Goal: Information Seeking & Learning: Learn about a topic

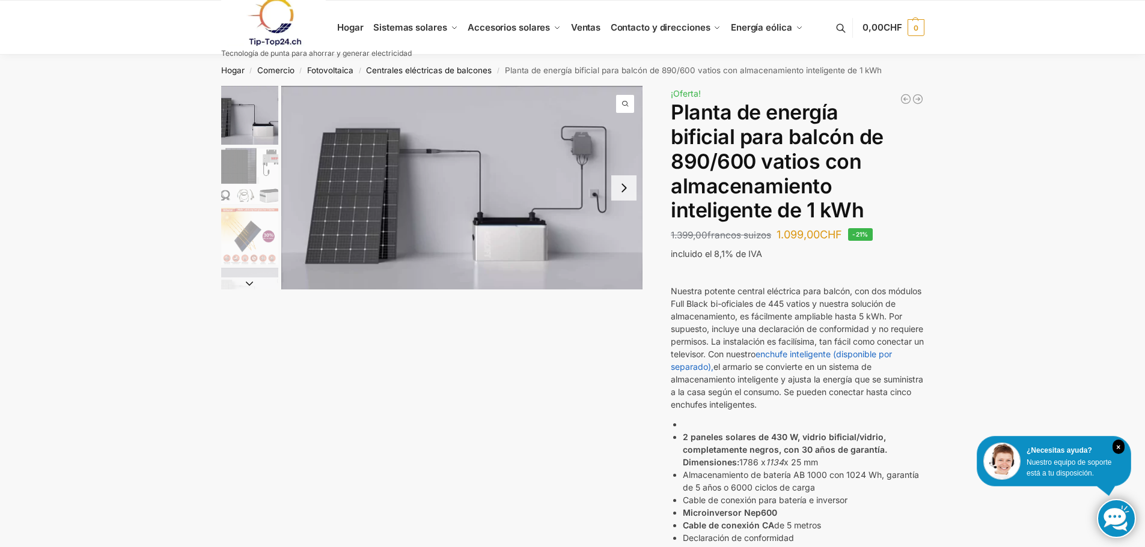
click at [622, 192] on button "Next slide" at bounding box center [623, 187] width 25 height 25
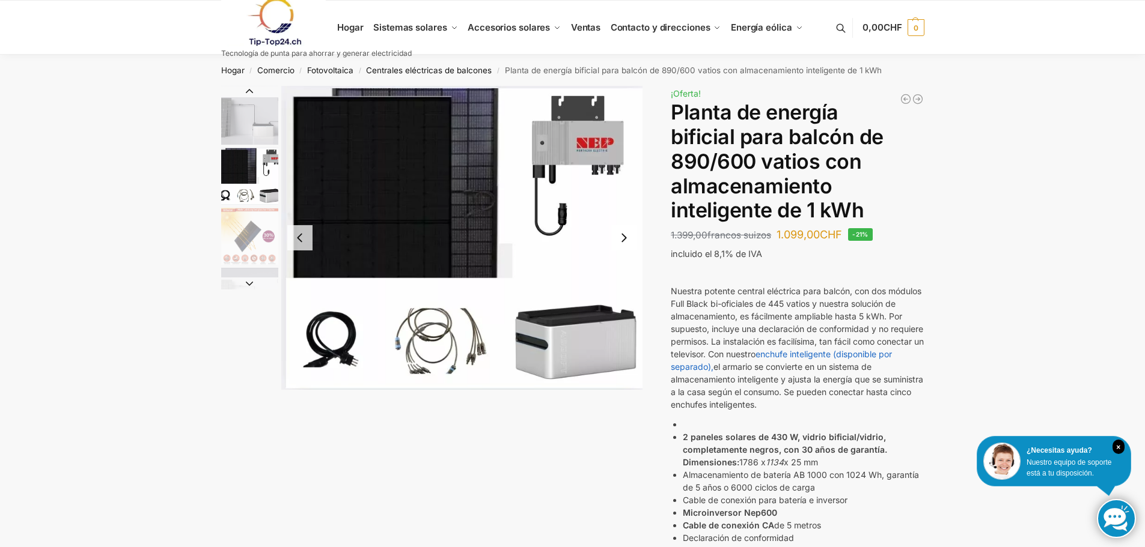
click at [304, 234] on button "Previous slide" at bounding box center [299, 237] width 25 height 25
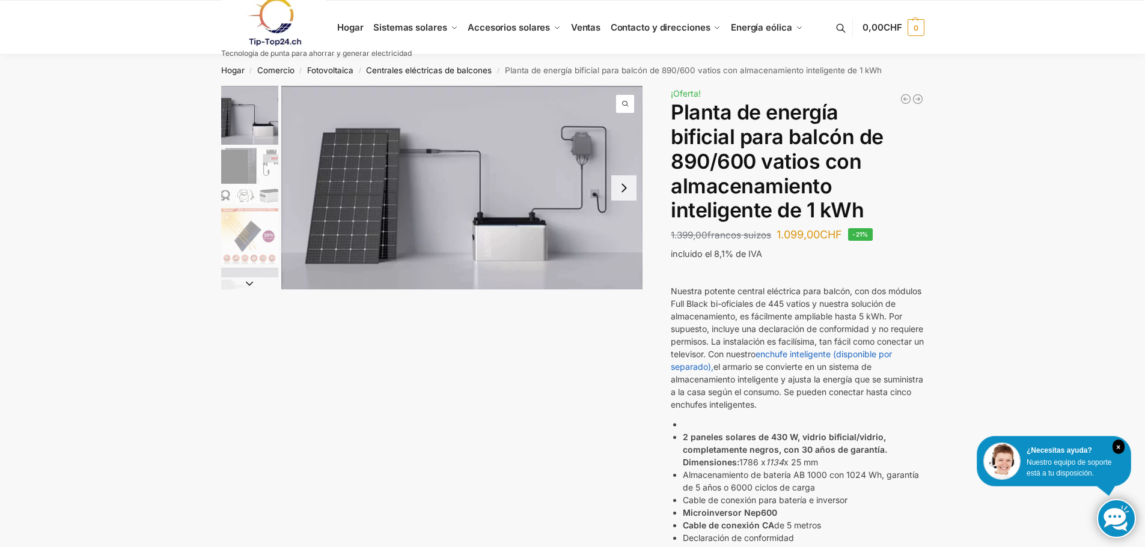
click at [627, 189] on button "Next slide" at bounding box center [623, 187] width 25 height 25
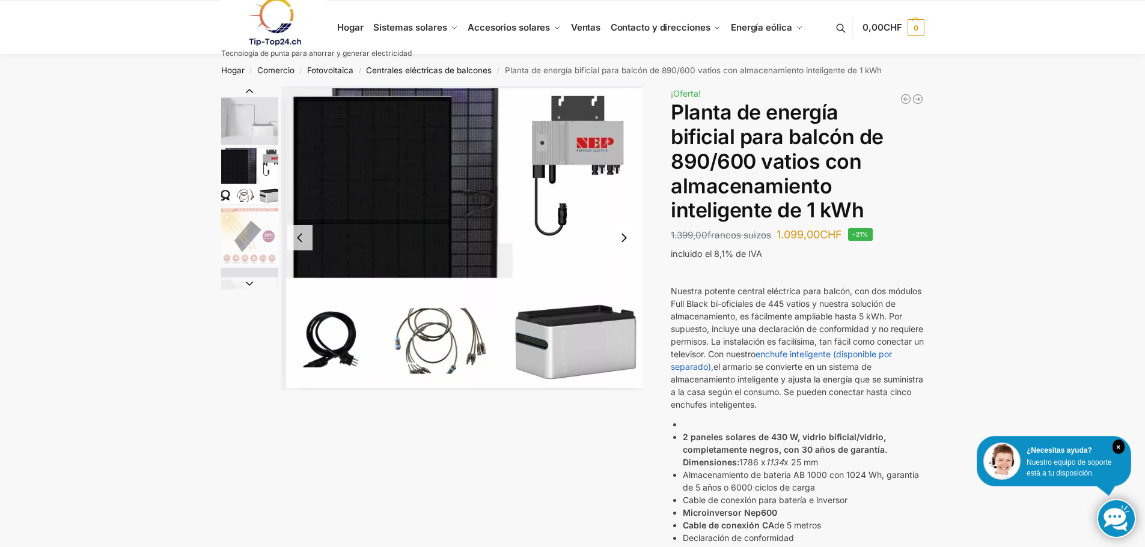
click at [622, 236] on button "Next slide" at bounding box center [623, 237] width 25 height 25
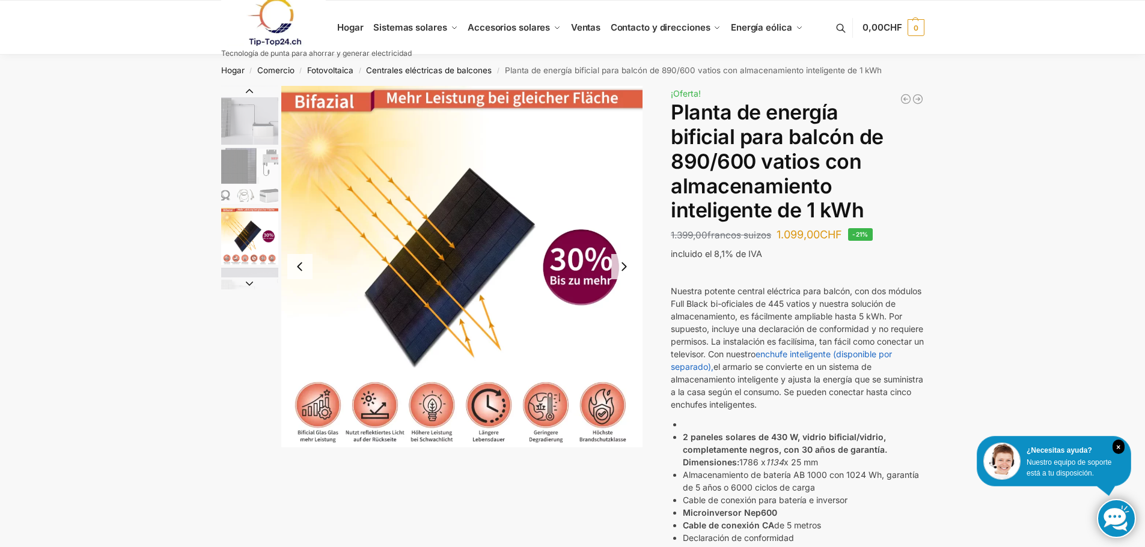
click at [623, 267] on button "Next slide" at bounding box center [623, 266] width 25 height 25
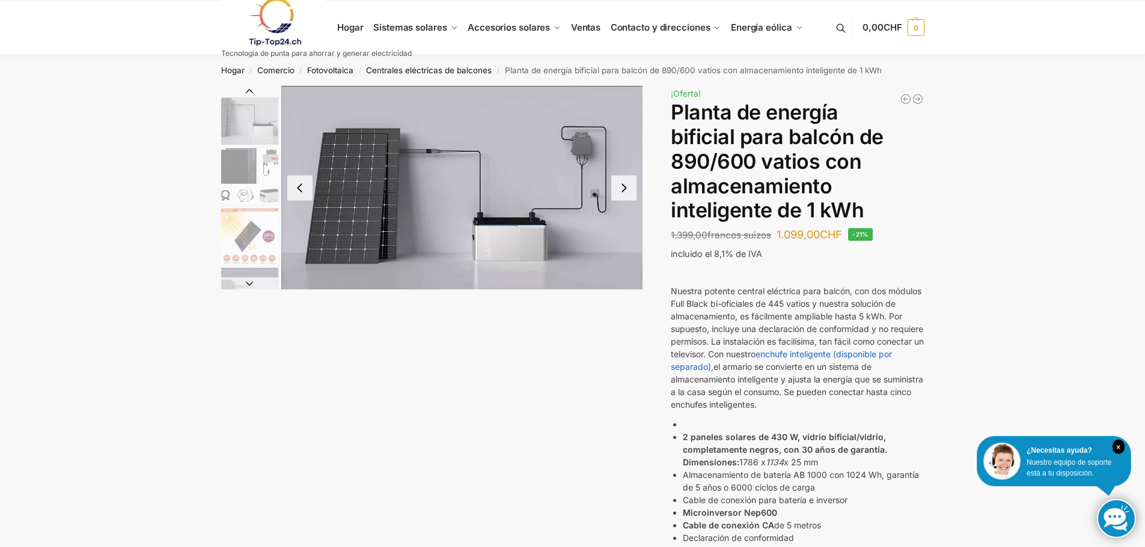
click at [630, 195] on button "Next slide" at bounding box center [623, 187] width 25 height 25
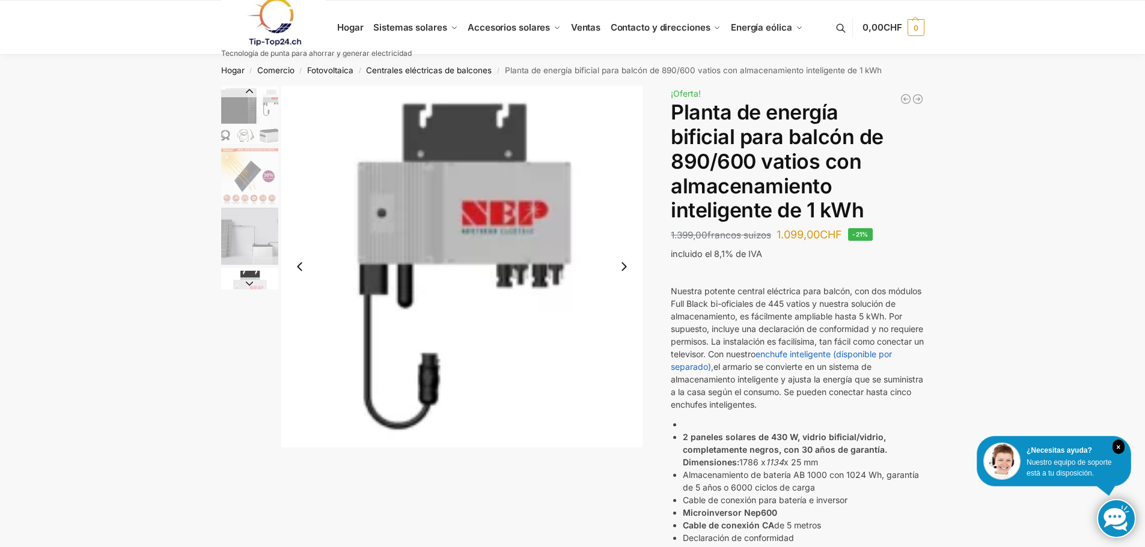
click at [626, 269] on button "Next slide" at bounding box center [623, 266] width 25 height 25
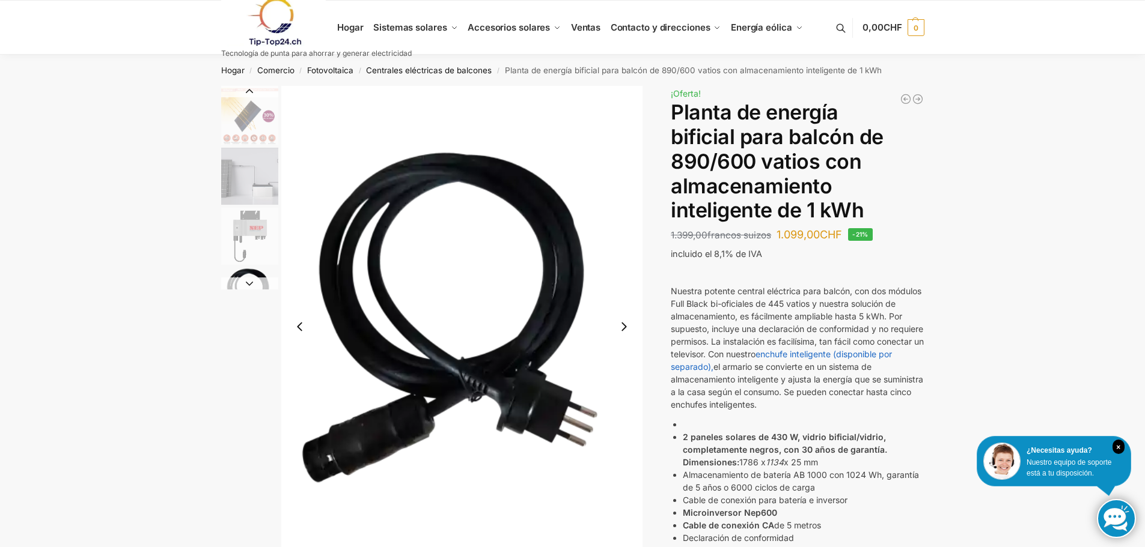
click at [623, 327] on button "Next slide" at bounding box center [623, 326] width 25 height 25
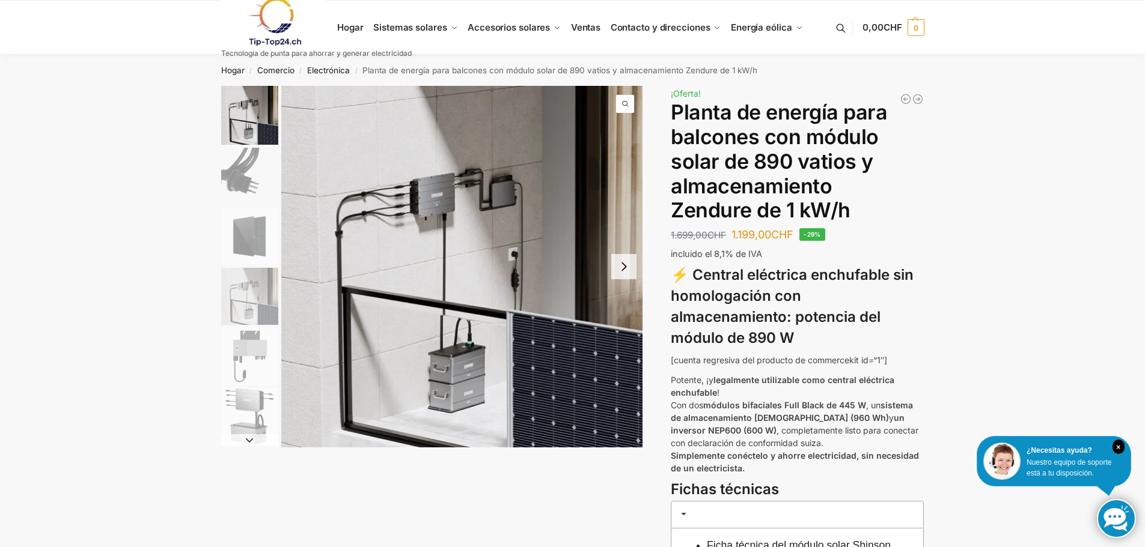
click at [624, 269] on button "Next slide" at bounding box center [623, 266] width 25 height 25
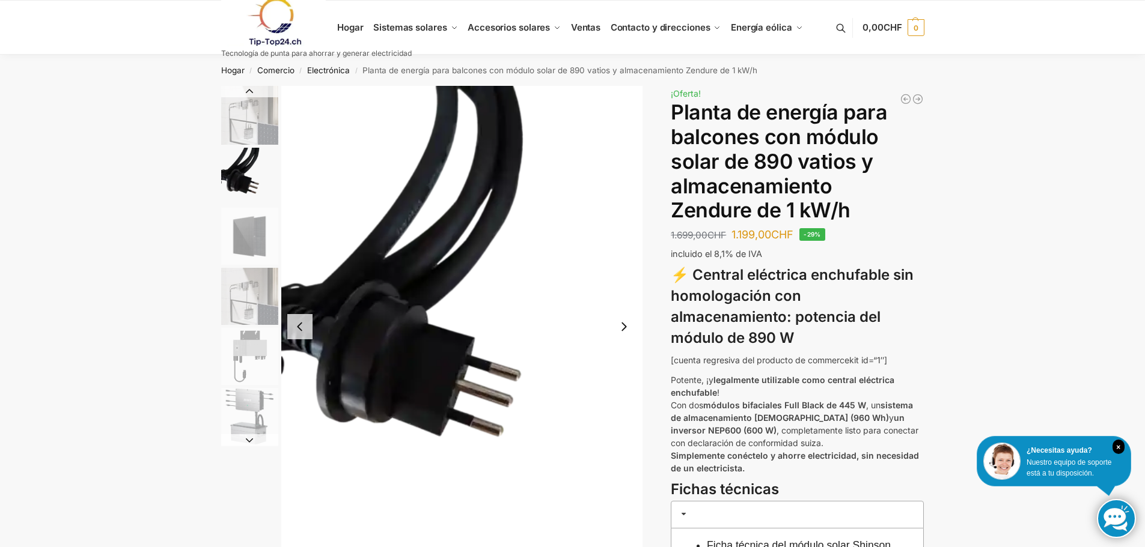
click at [618, 330] on button "Next slide" at bounding box center [623, 326] width 25 height 25
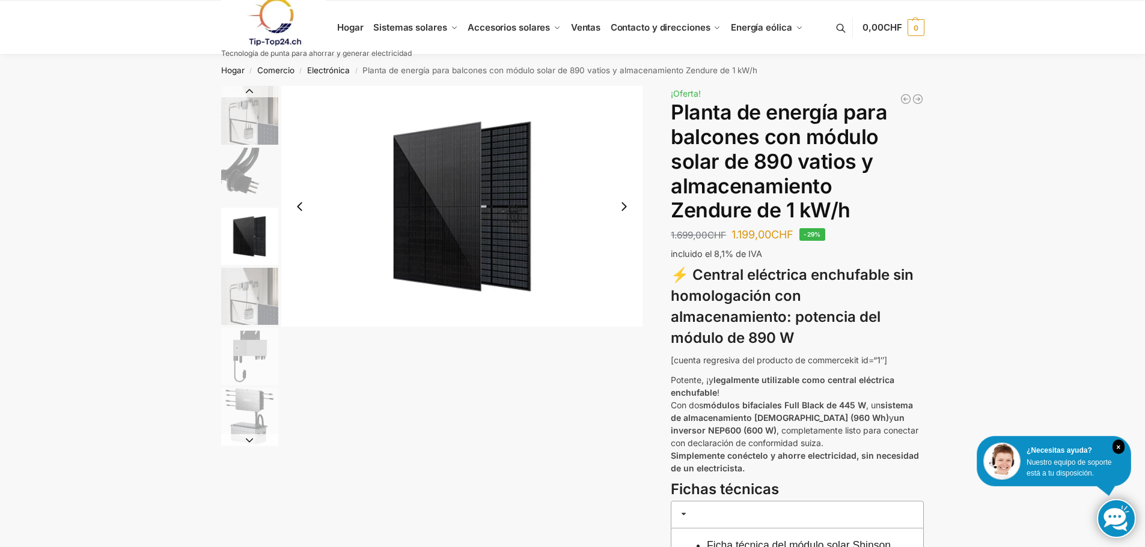
click at [617, 210] on button "Next slide" at bounding box center [623, 206] width 25 height 25
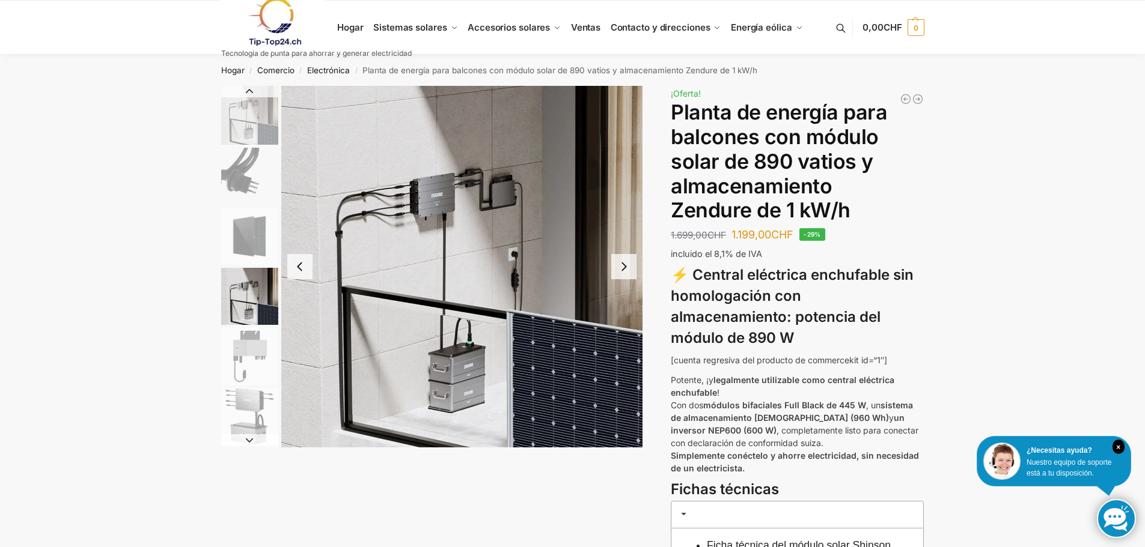
click at [626, 267] on button "Next slide" at bounding box center [623, 266] width 25 height 25
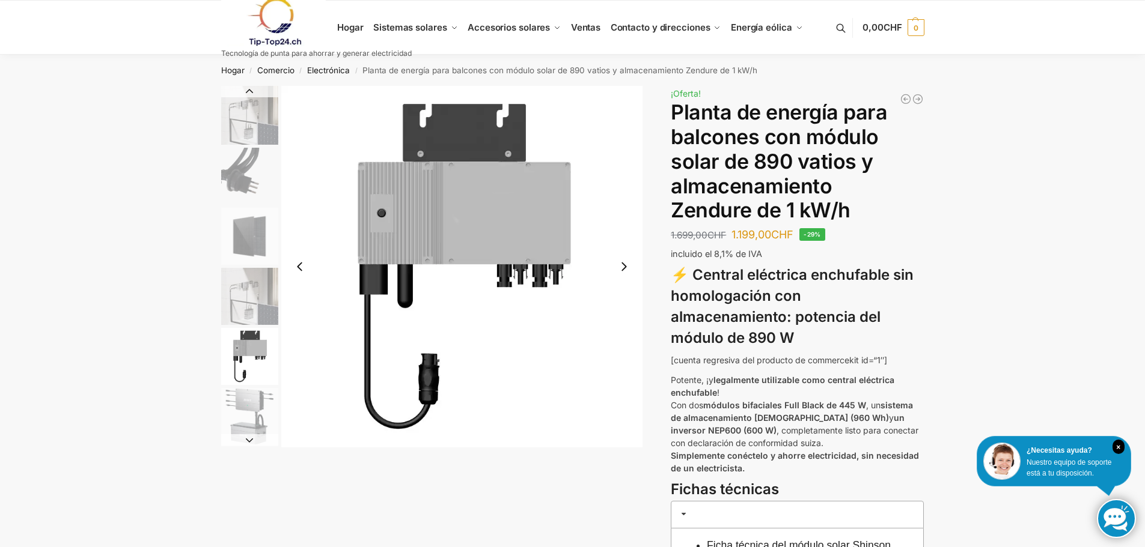
click at [626, 267] on button "Next slide" at bounding box center [623, 266] width 25 height 25
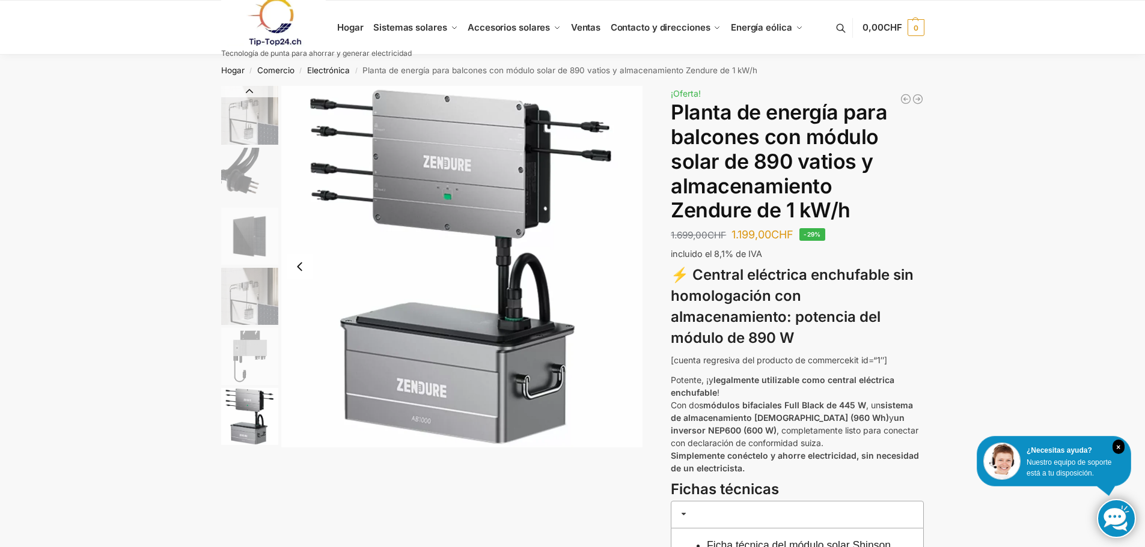
click at [626, 266] on img "6 / 6" at bounding box center [462, 267] width 362 height 362
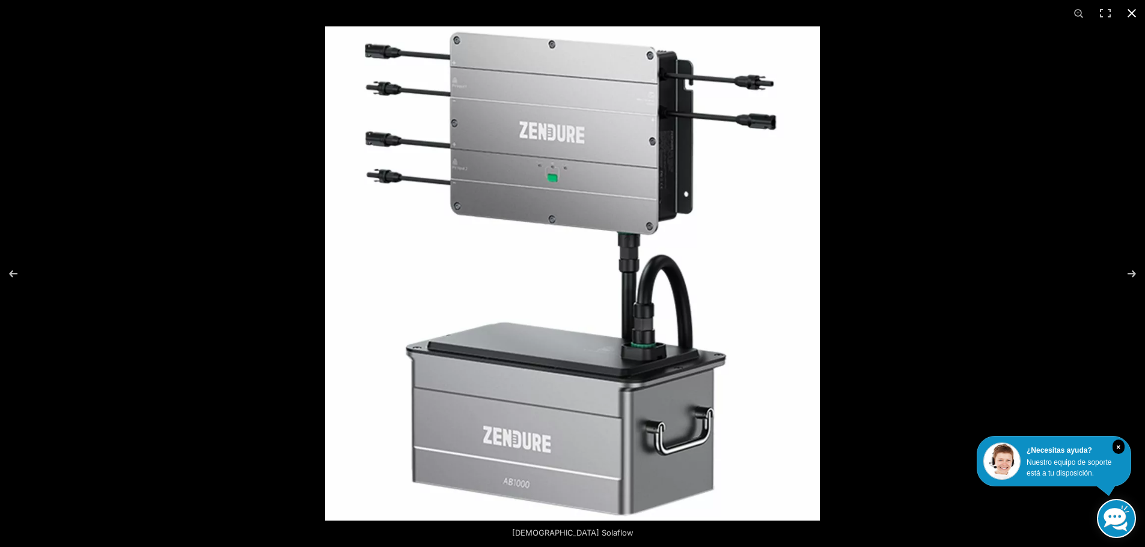
click at [857, 256] on div at bounding box center [897, 299] width 1145 height 547
